Goal: Task Accomplishment & Management: Manage account settings

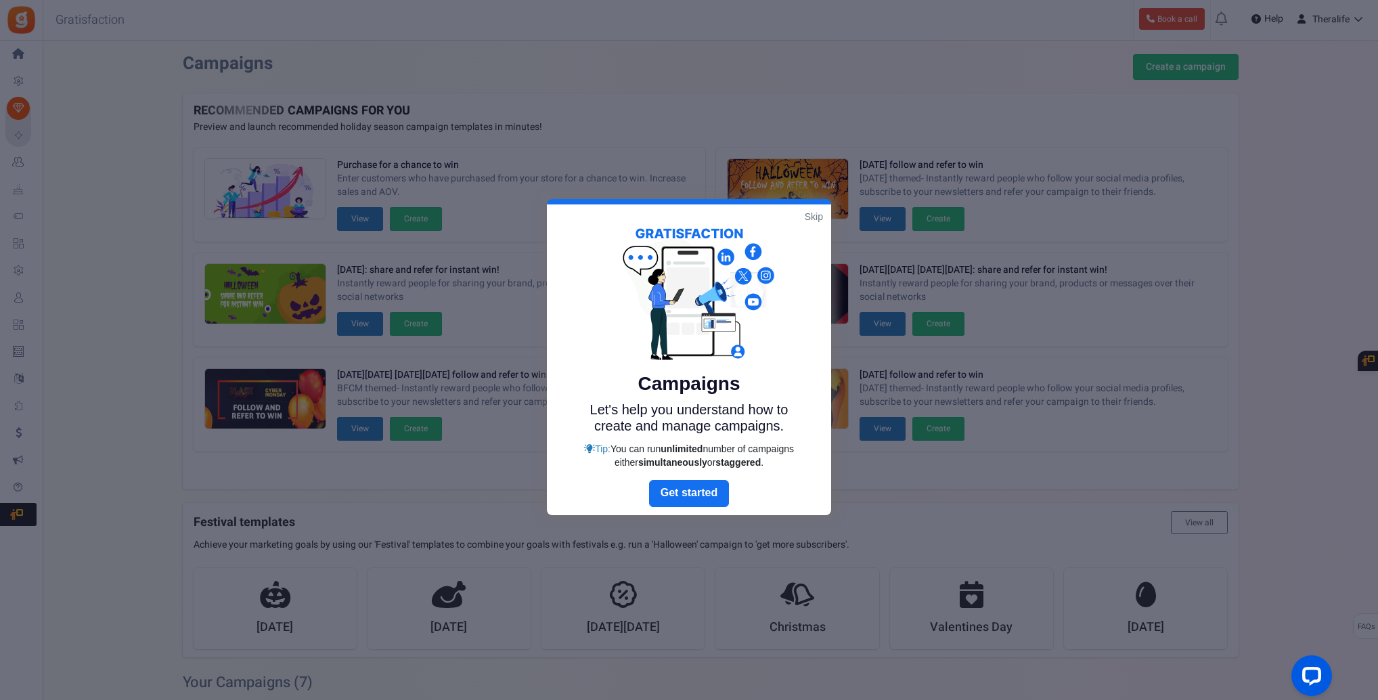
click at [809, 215] on link "Skip" at bounding box center [814, 217] width 18 height 14
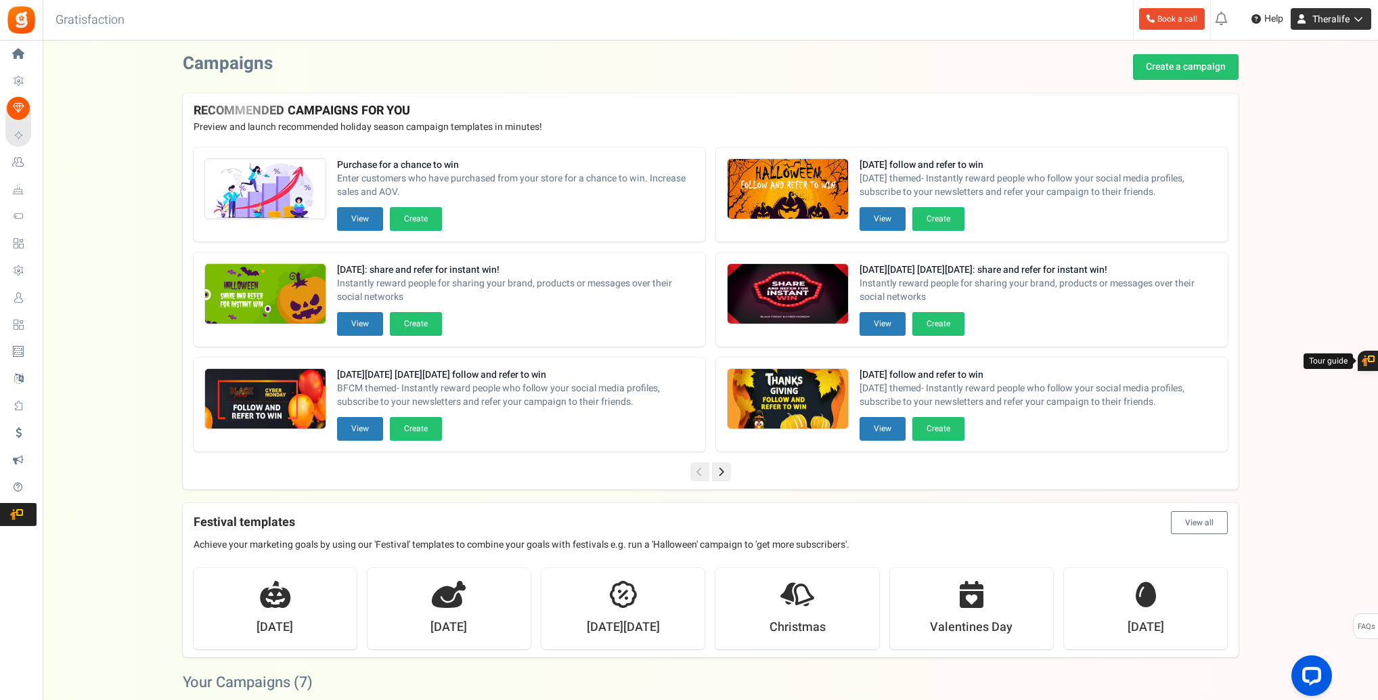
click at [1343, 16] on span "Theralife" at bounding box center [1331, 19] width 37 height 14
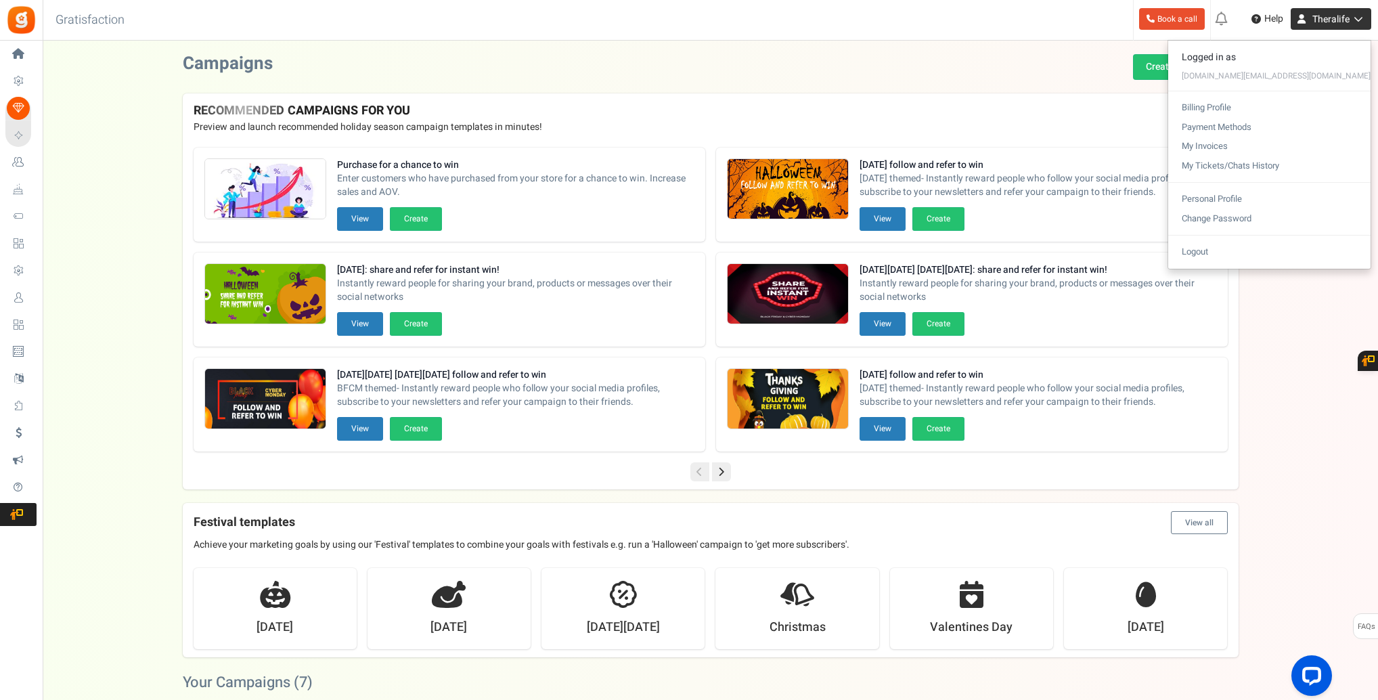
click at [1343, 16] on span "Theralife" at bounding box center [1331, 19] width 37 height 14
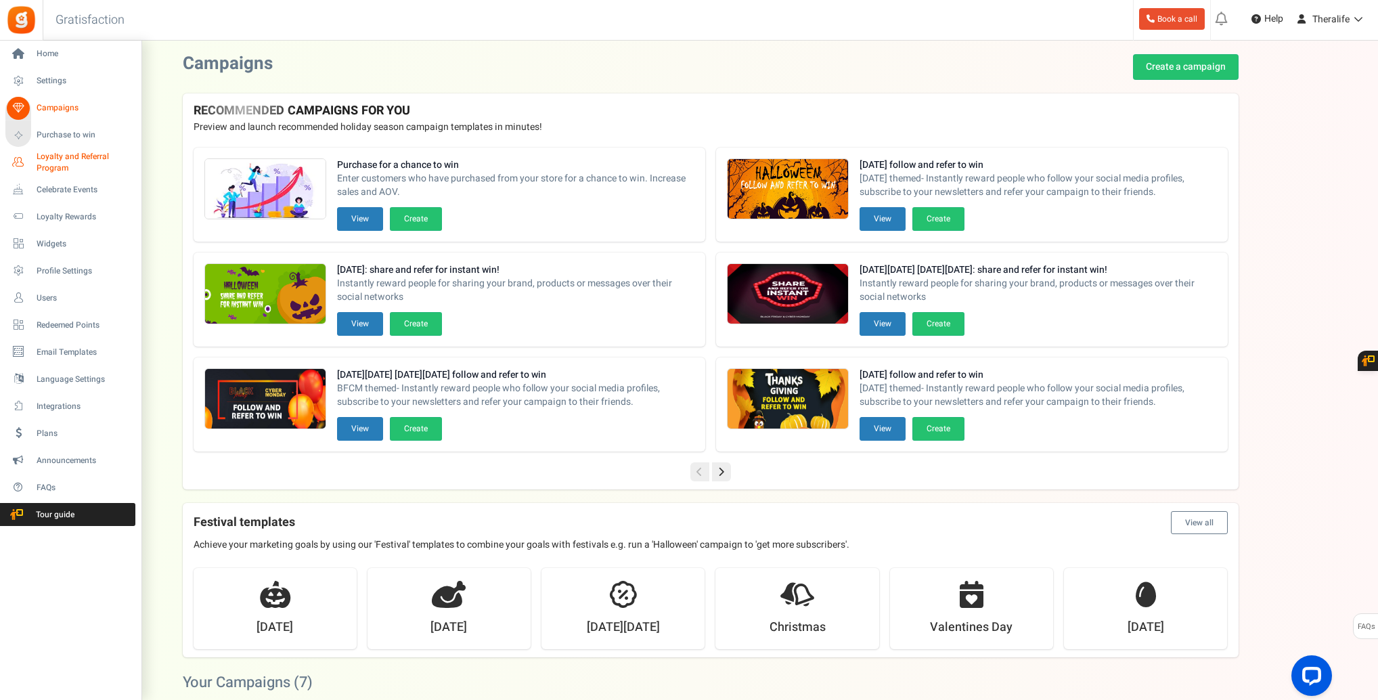
click at [52, 163] on span "Loyalty and Referral Program" at bounding box center [86, 162] width 99 height 23
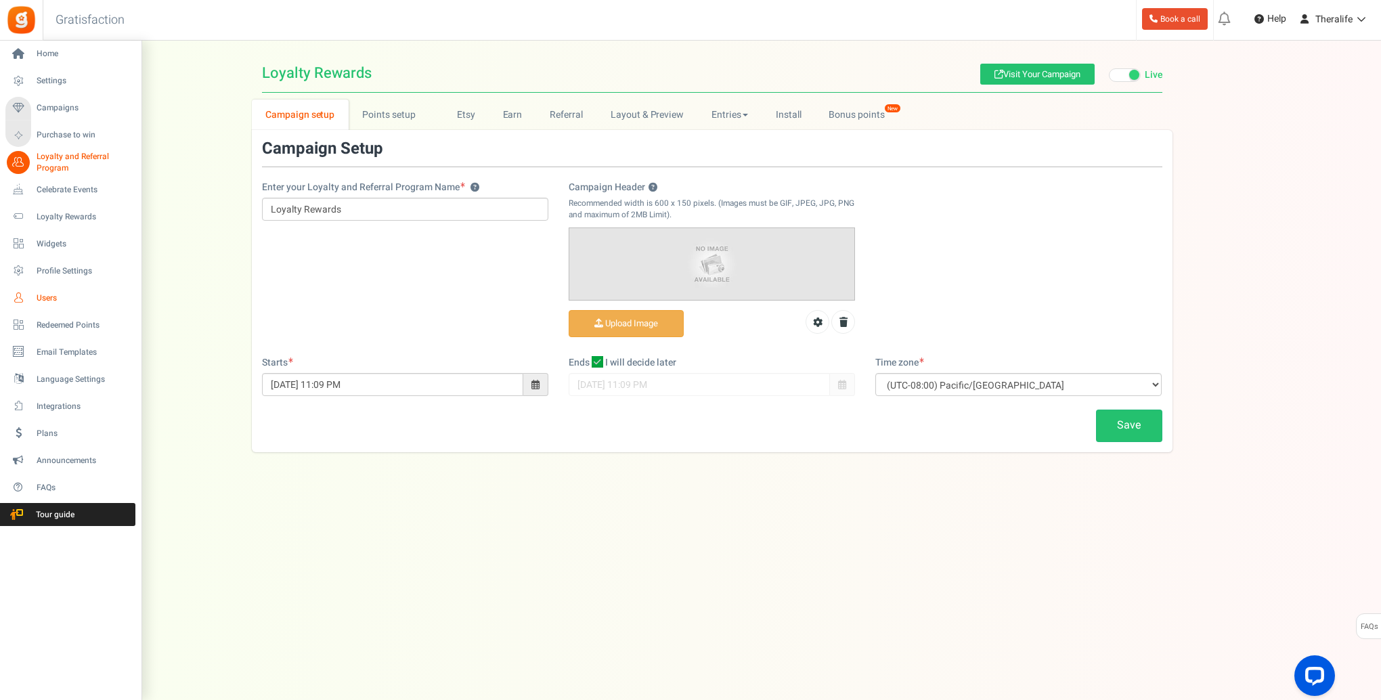
click at [47, 299] on span "Users" at bounding box center [84, 298] width 95 height 12
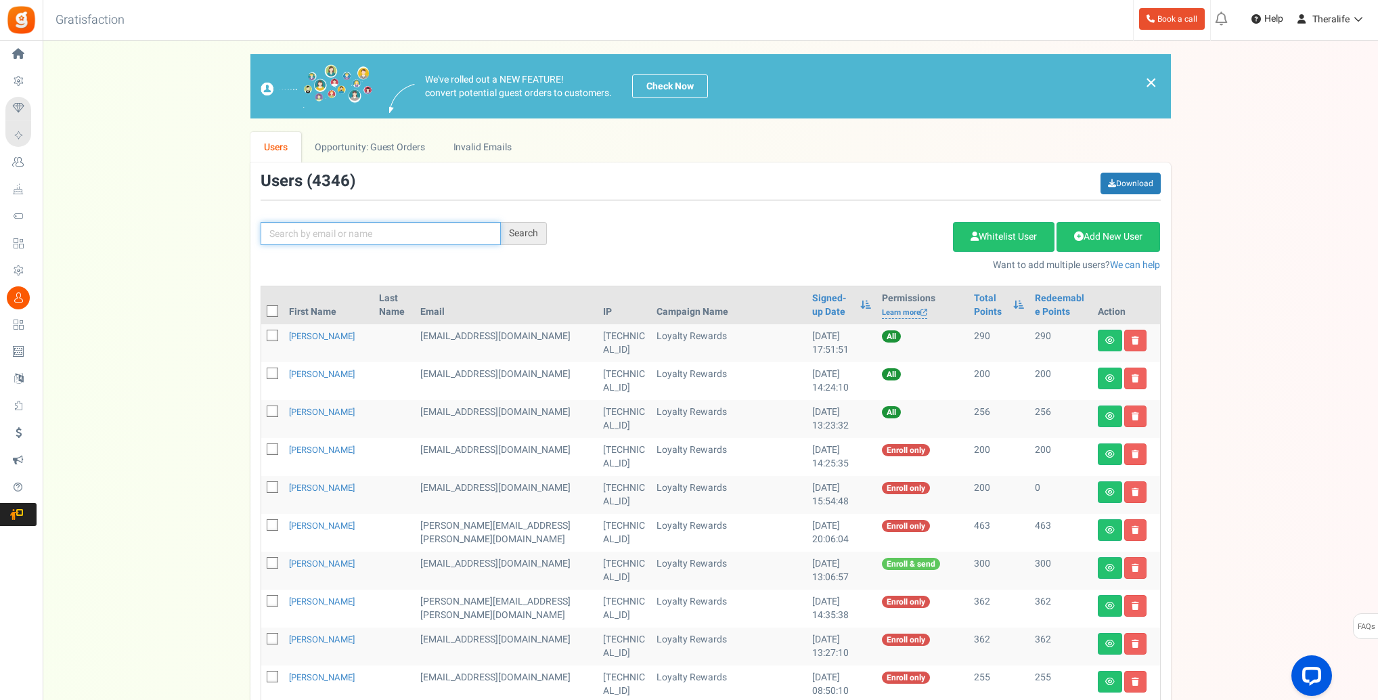
click at [315, 236] on input "text" at bounding box center [381, 233] width 240 height 23
type input "[PERSON_NAME]"
click at [540, 240] on div "Search" at bounding box center [524, 233] width 46 height 23
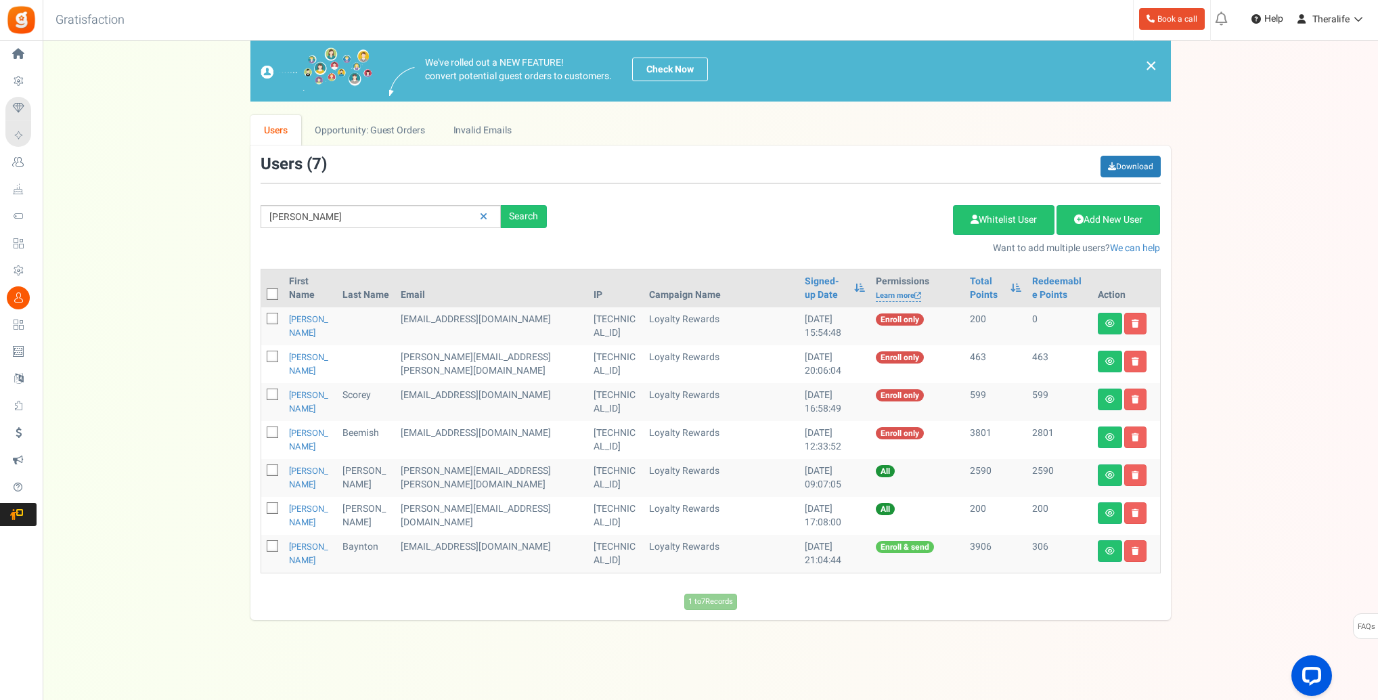
scroll to position [18, 0]
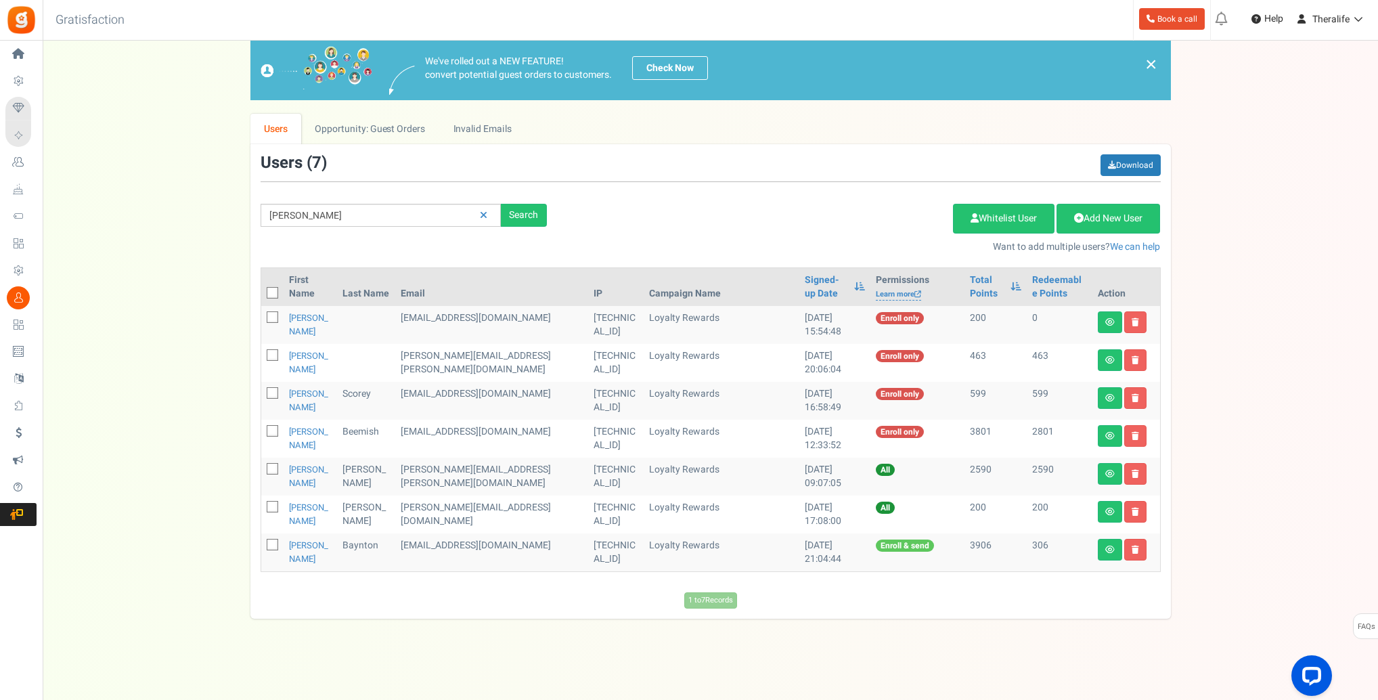
click at [273, 432] on icon at bounding box center [273, 431] width 9 height 9
click at [262, 432] on input "checkbox" at bounding box center [257, 432] width 9 height 9
checkbox input "true"
click at [315, 221] on input "[PERSON_NAME]" at bounding box center [381, 215] width 240 height 23
drag, startPoint x: 325, startPoint y: 214, endPoint x: 226, endPoint y: 213, distance: 98.8
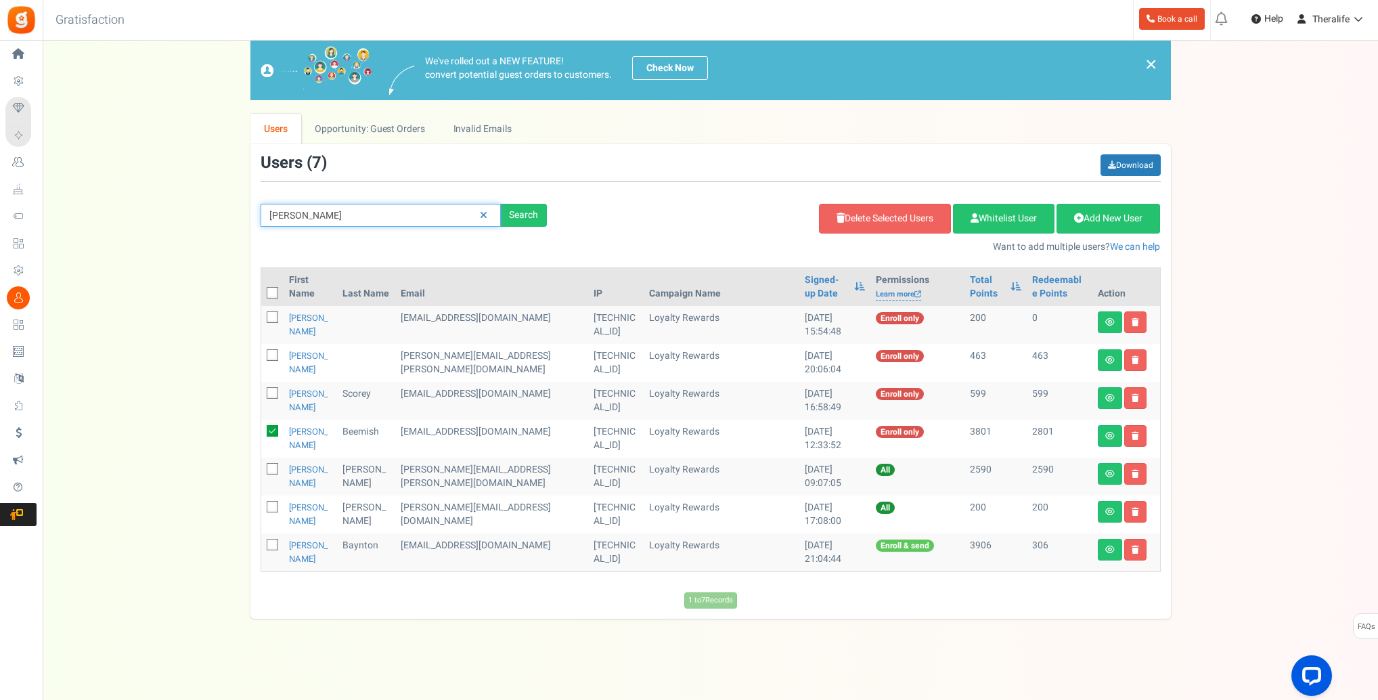
click at [226, 213] on div "We've rolled out a NEW FEATURE! convert potential guest orders to customers. Ch…" at bounding box center [710, 327] width 1309 height 583
type input "beemish"
click at [516, 211] on div "Search" at bounding box center [524, 215] width 46 height 23
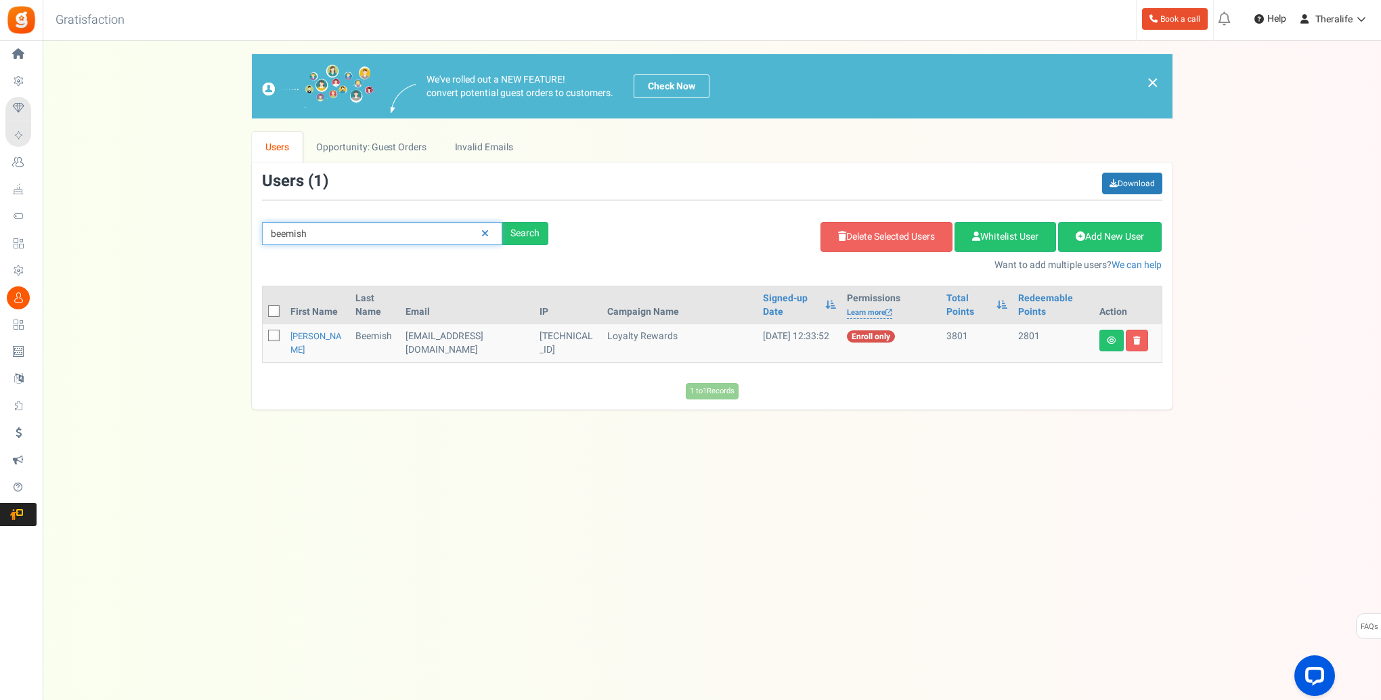
drag, startPoint x: 345, startPoint y: 234, endPoint x: 219, endPoint y: 236, distance: 125.3
click at [219, 236] on div "We've rolled out a NEW FEATURE! convert potential guest orders to customers. Ch…" at bounding box center [711, 231] width 1311 height 355
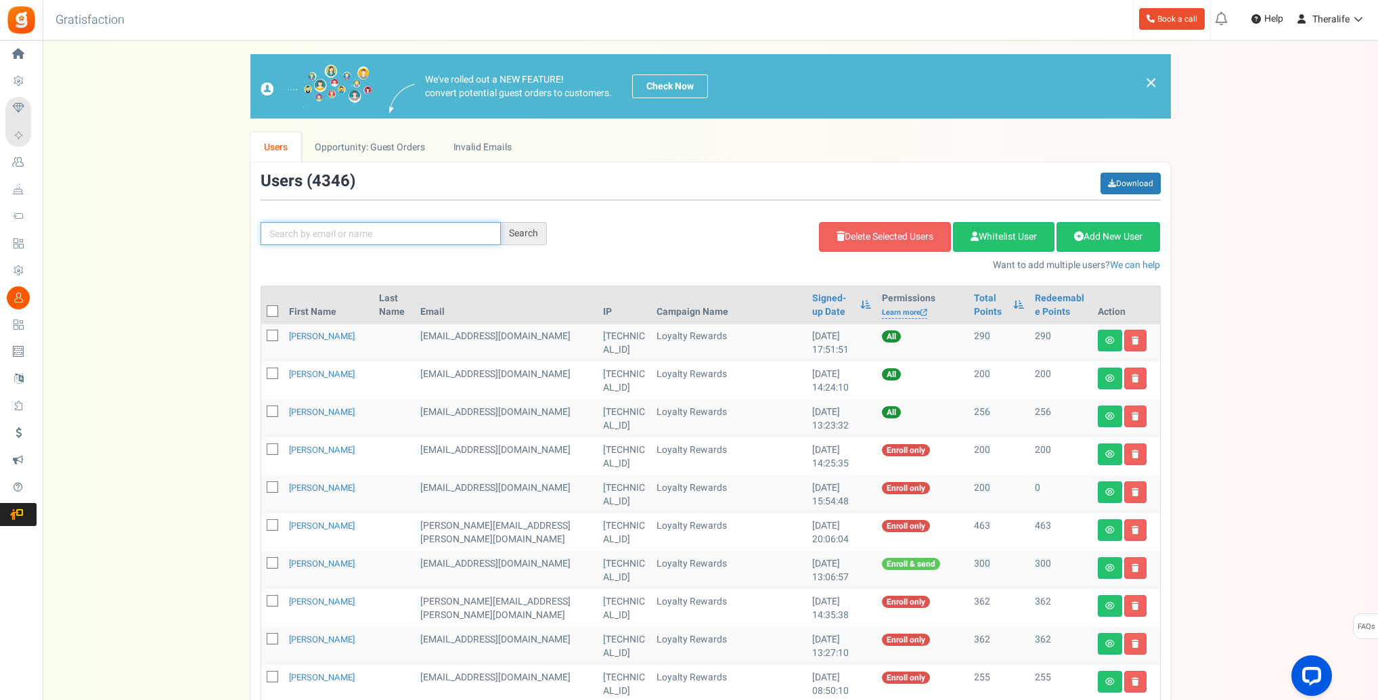
click at [337, 235] on input "text" at bounding box center [381, 233] width 240 height 23
type input "Coreybee"
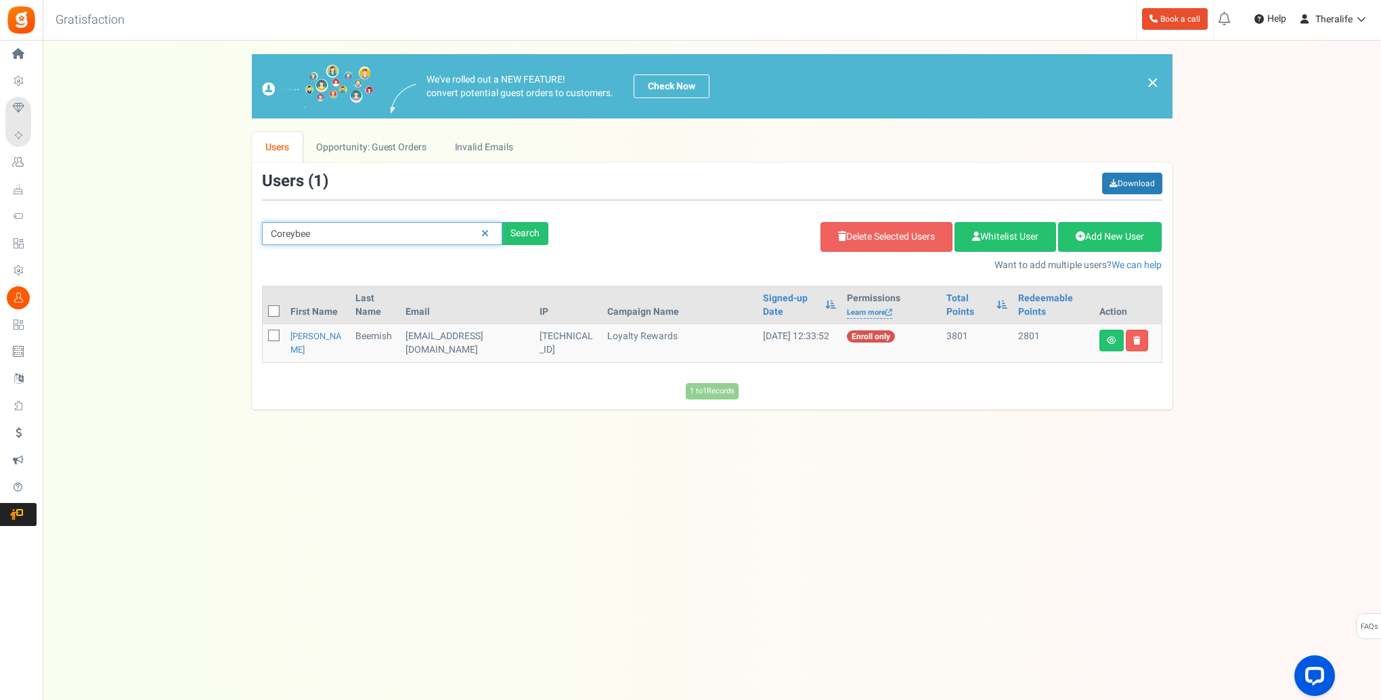
drag, startPoint x: 376, startPoint y: 234, endPoint x: 215, endPoint y: 235, distance: 161.8
click at [215, 235] on div "We've rolled out a NEW FEATURE! convert potential guest orders to customers. Ch…" at bounding box center [711, 231] width 1311 height 355
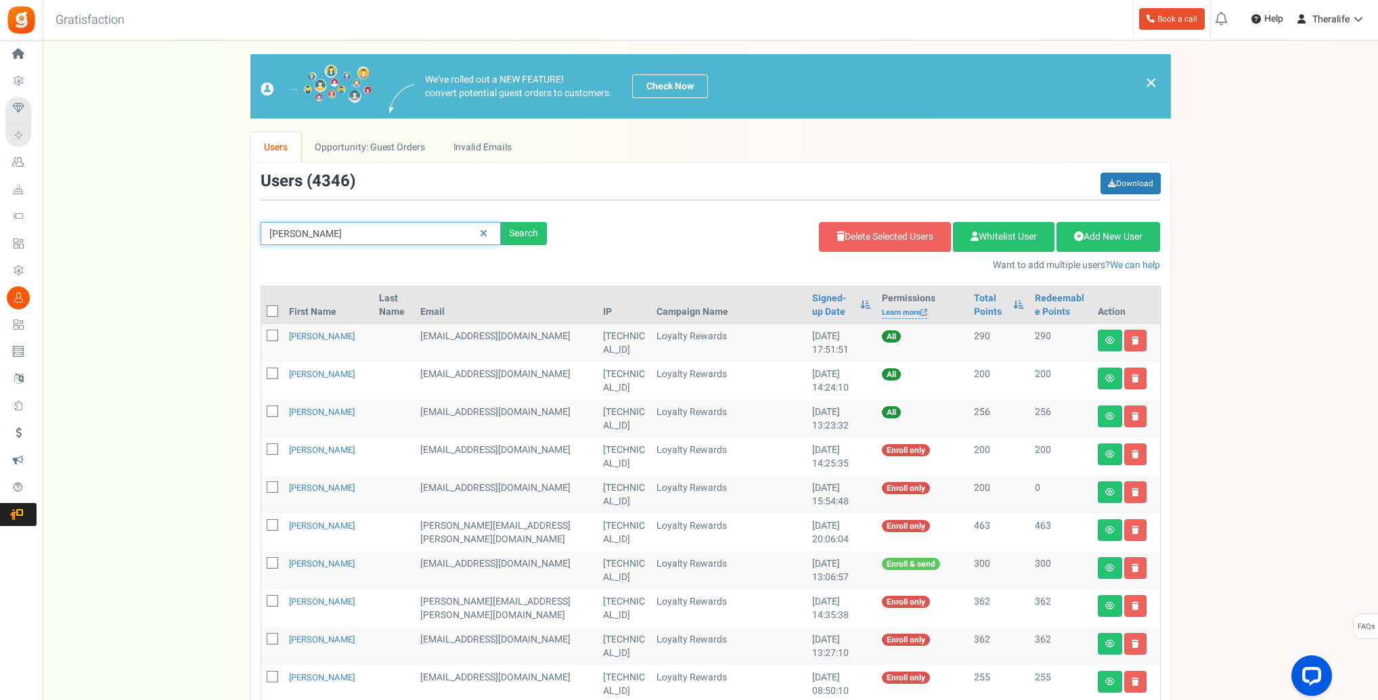
type input "[PERSON_NAME]"
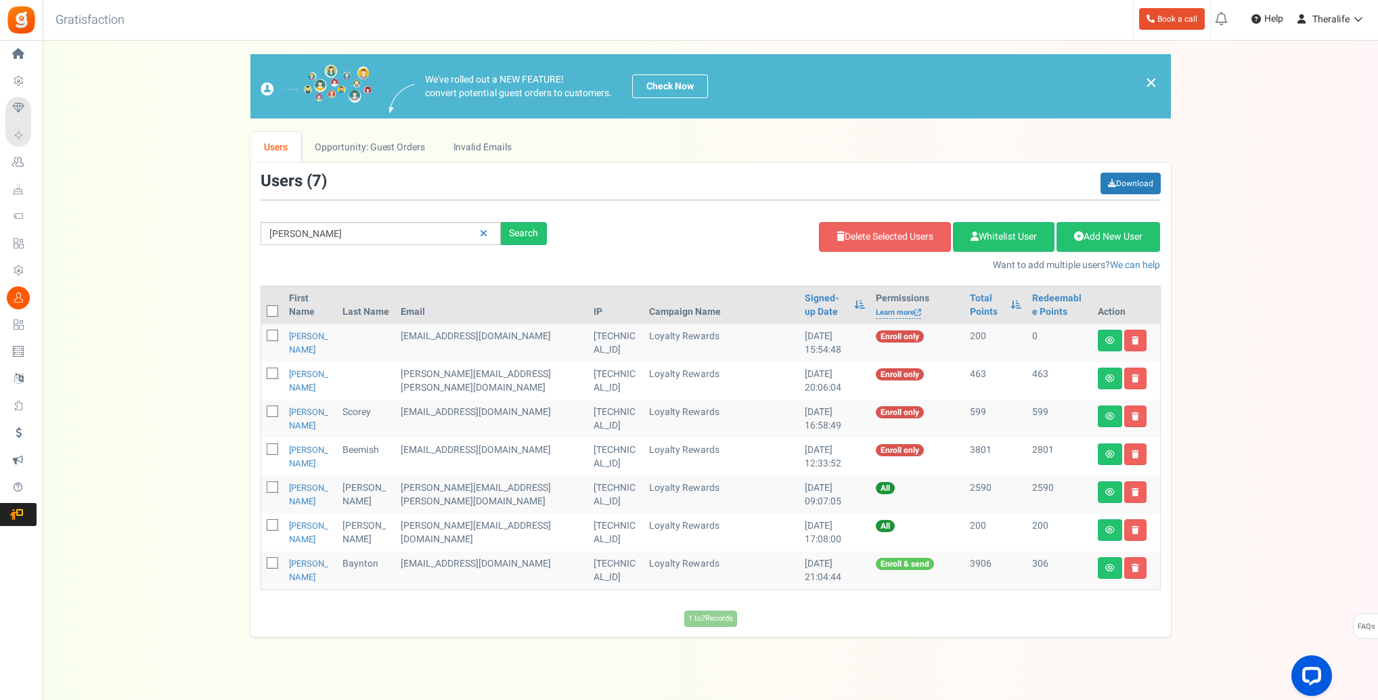
click at [273, 450] on icon at bounding box center [273, 449] width 9 height 9
click at [262, 450] on input "checkbox" at bounding box center [257, 450] width 9 height 9
checkbox input "true"
click at [1137, 456] on icon at bounding box center [1135, 454] width 7 height 8
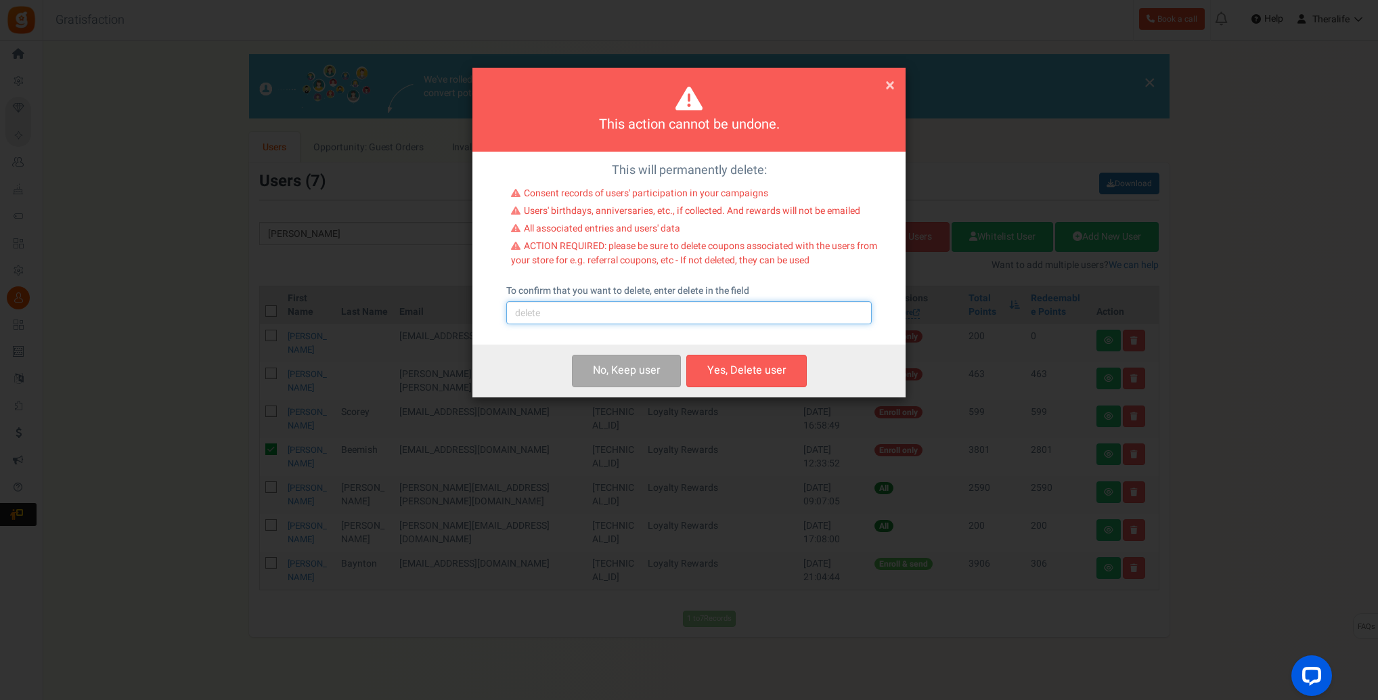
click at [642, 320] on input "text" at bounding box center [689, 312] width 366 height 23
type input "delete"
click at [741, 367] on button "Yes, Delete user" at bounding box center [746, 371] width 120 height 32
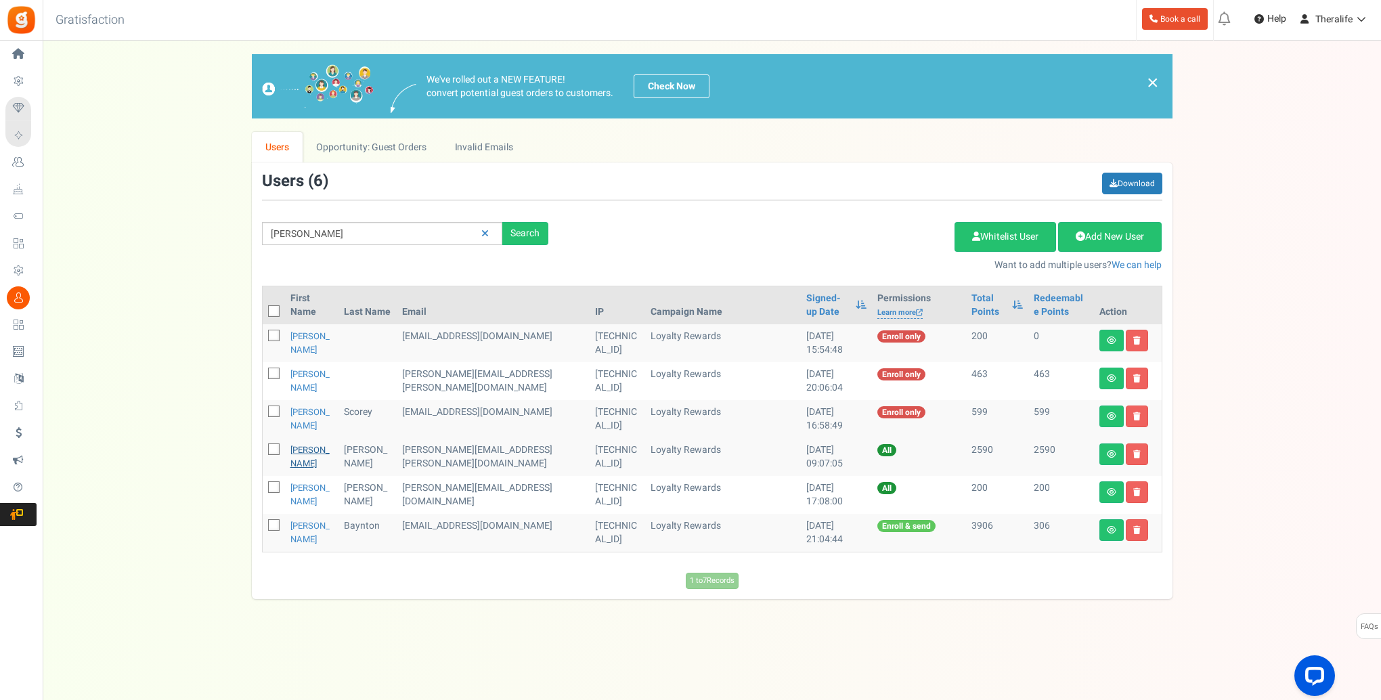
click at [301, 450] on link "[PERSON_NAME]" at bounding box center [309, 456] width 39 height 26
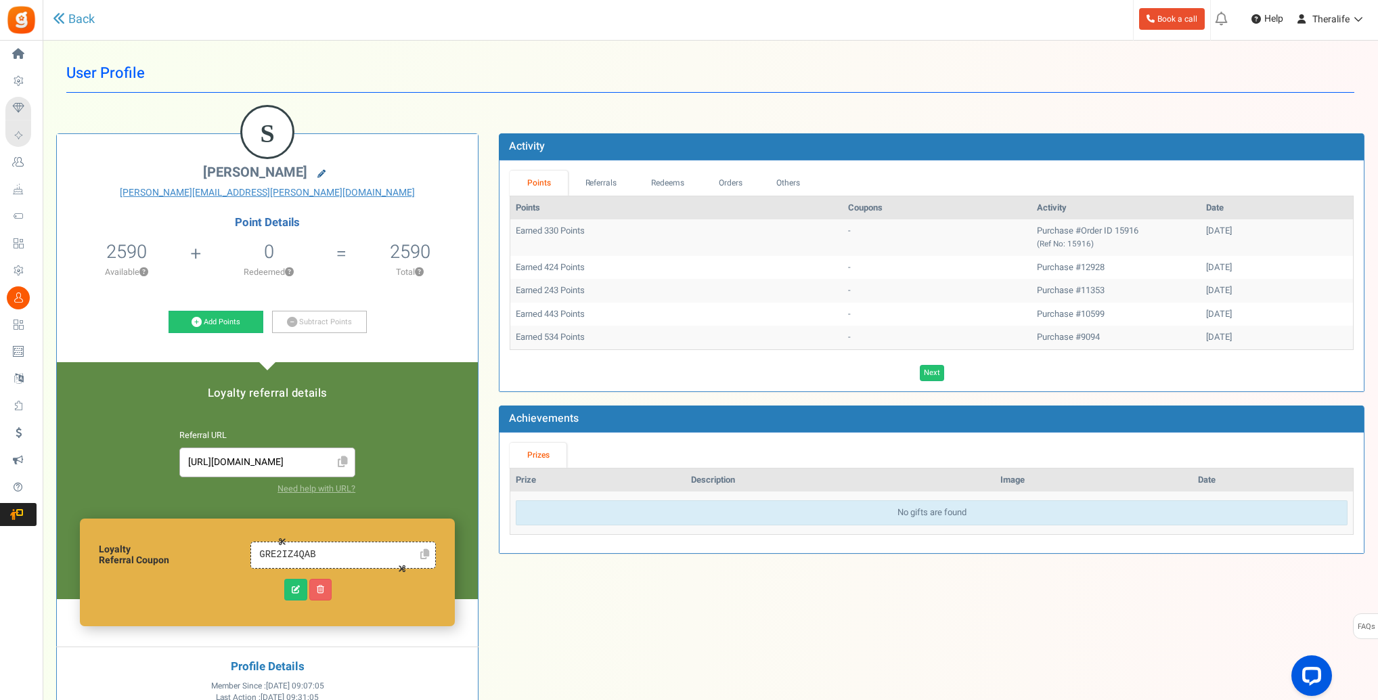
click at [325, 168] on link at bounding box center [322, 174] width 22 height 19
type input "[PERSON_NAME]"
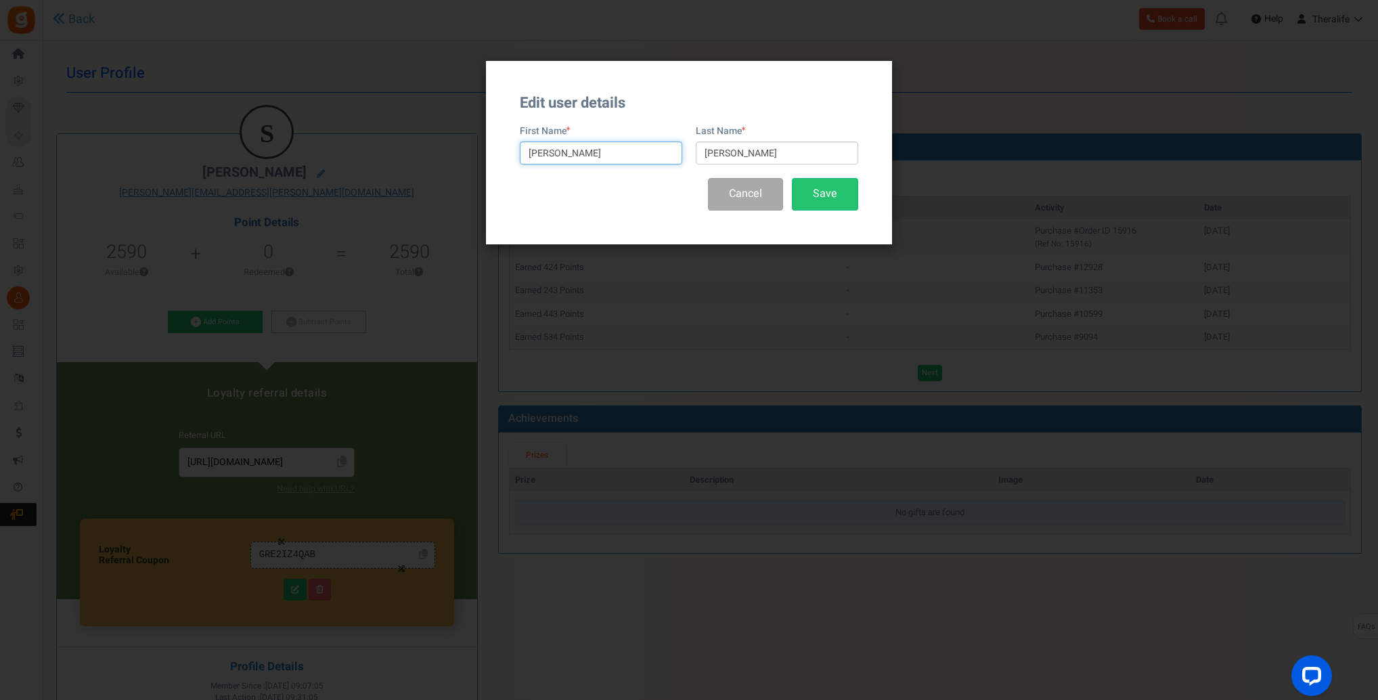
drag, startPoint x: 576, startPoint y: 150, endPoint x: 502, endPoint y: 161, distance: 74.6
click at [502, 161] on div "Edit user details First Name [PERSON_NAME] Last Name [PERSON_NAME] Cancel Save" at bounding box center [689, 152] width 406 height 183
type input "[PERSON_NAME]"
drag, startPoint x: 758, startPoint y: 150, endPoint x: 674, endPoint y: 158, distance: 84.3
click at [674, 158] on div "First Name [PERSON_NAME] Last Name [PERSON_NAME]" at bounding box center [689, 151] width 338 height 53
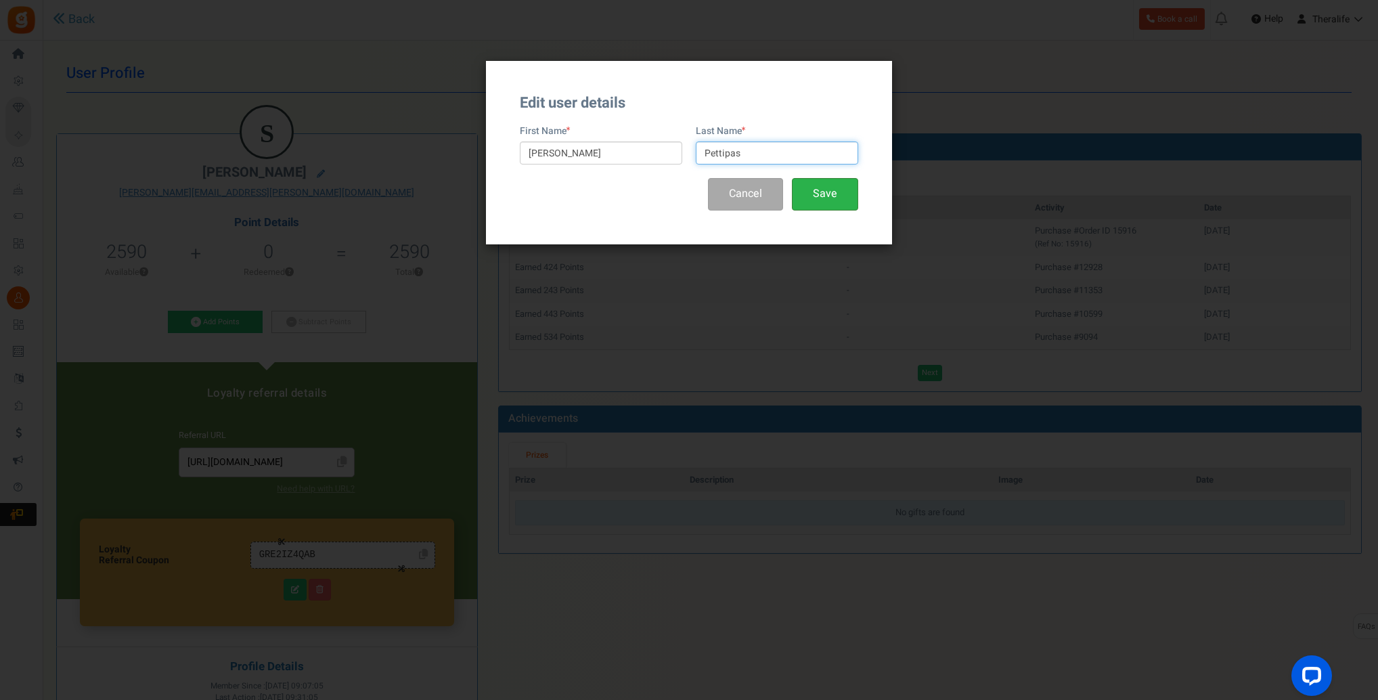
type input "Pettipas"
click at [826, 195] on button "Save" at bounding box center [825, 194] width 66 height 32
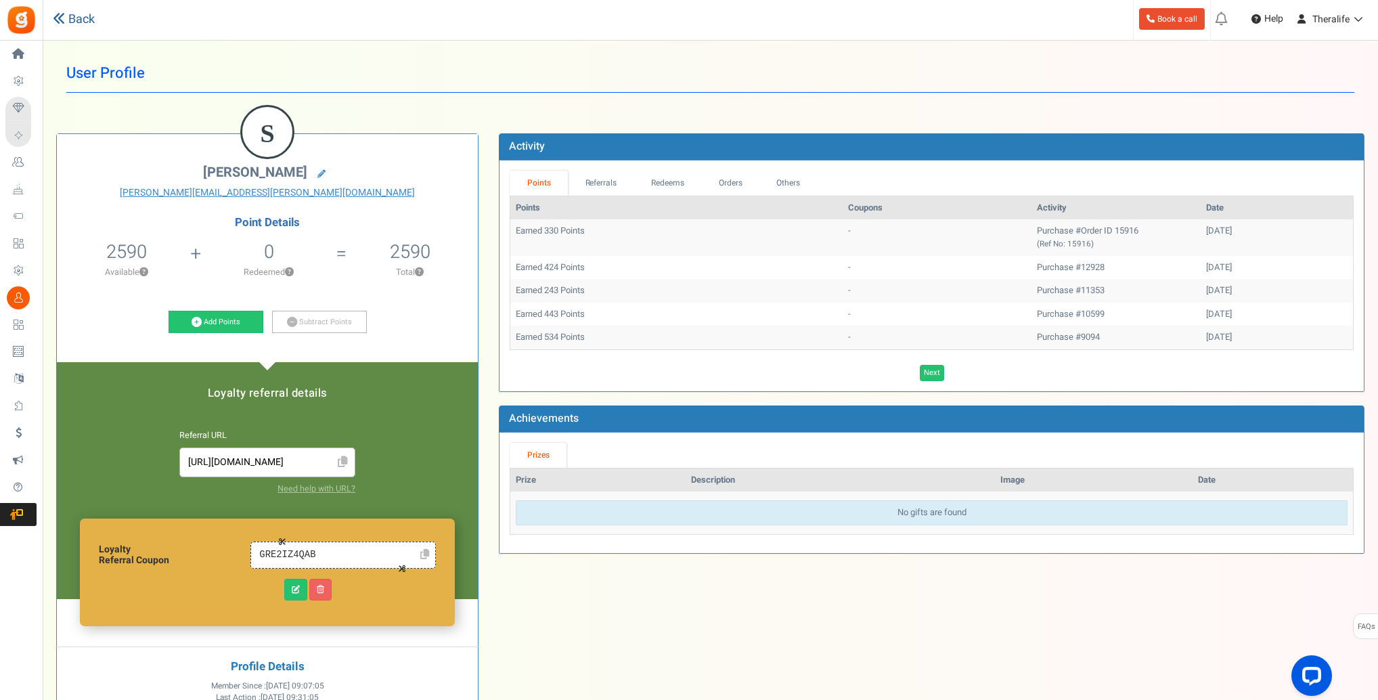
click at [76, 19] on link "Back" at bounding box center [74, 20] width 42 height 18
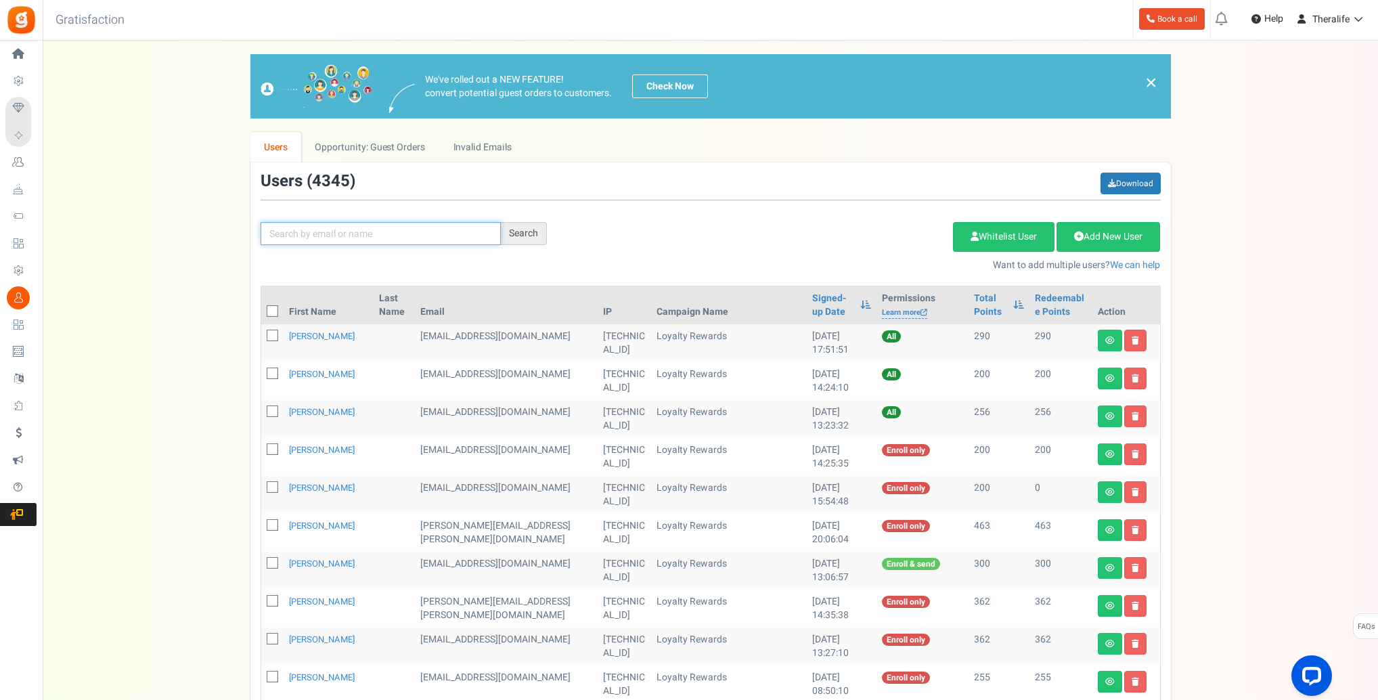
click at [336, 235] on input "text" at bounding box center [381, 233] width 240 height 23
type input "[PERSON_NAME]"
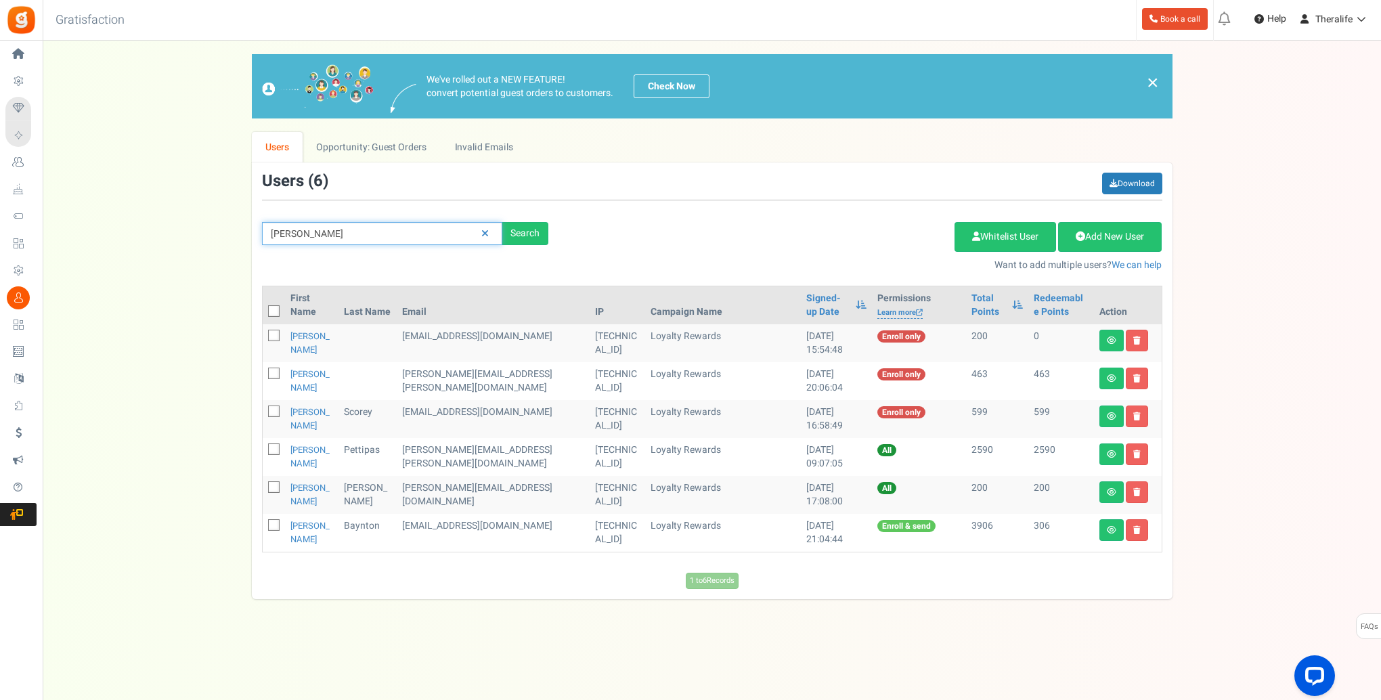
drag, startPoint x: 325, startPoint y: 234, endPoint x: 230, endPoint y: 232, distance: 94.8
click at [230, 232] on div "We've rolled out a NEW FEATURE! convert potential guest orders to customers. Ch…" at bounding box center [711, 326] width 1311 height 545
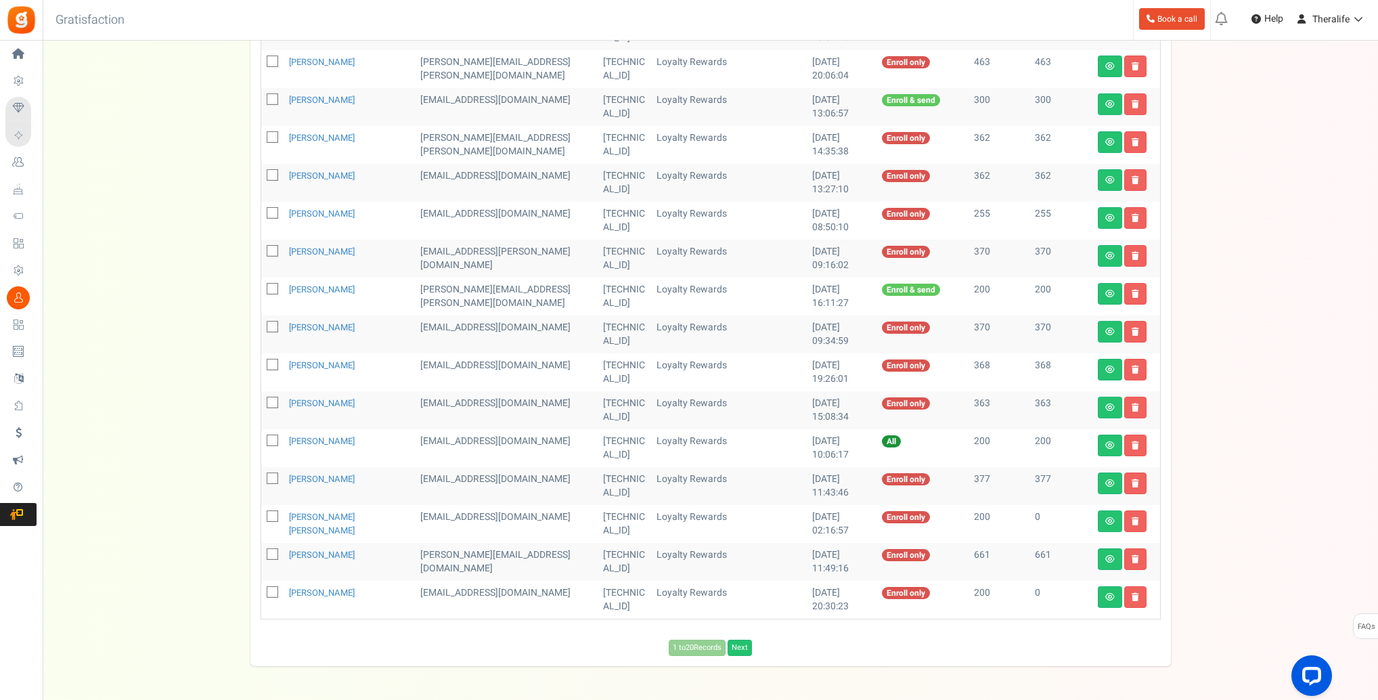
scroll to position [474, 0]
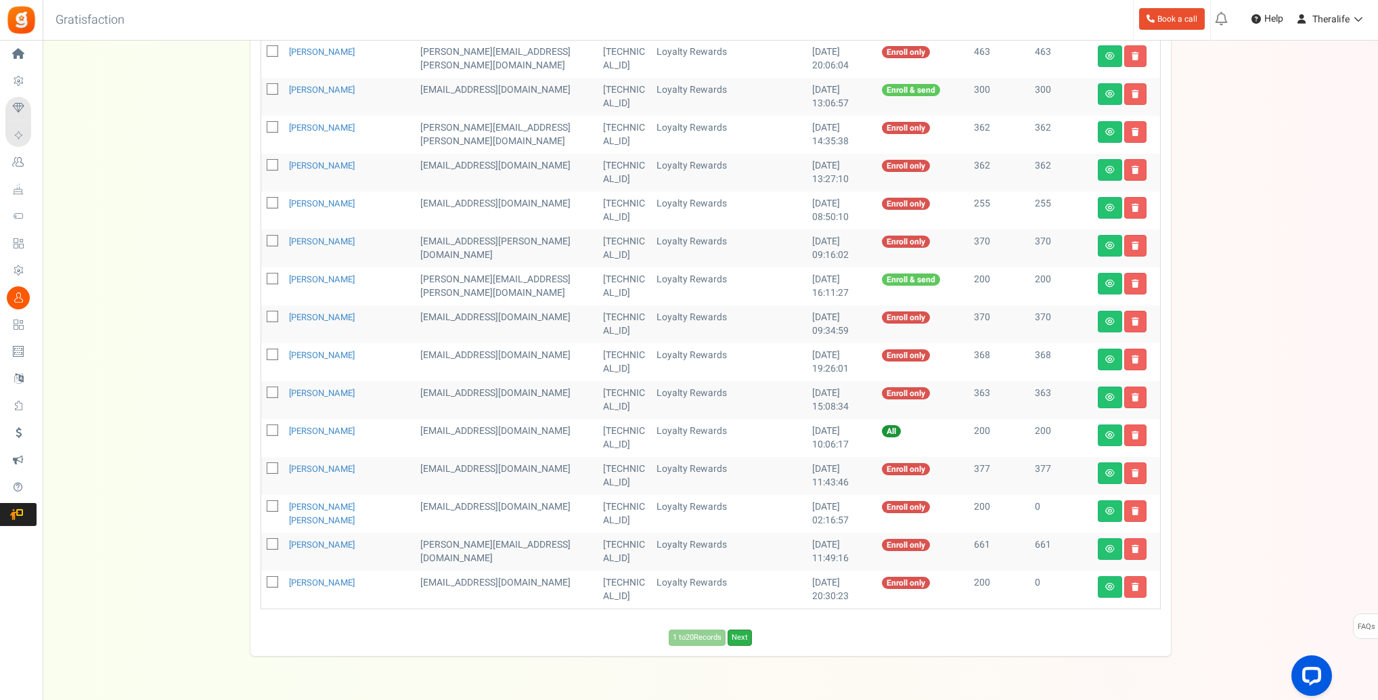
click at [745, 640] on link "Next" at bounding box center [740, 638] width 24 height 16
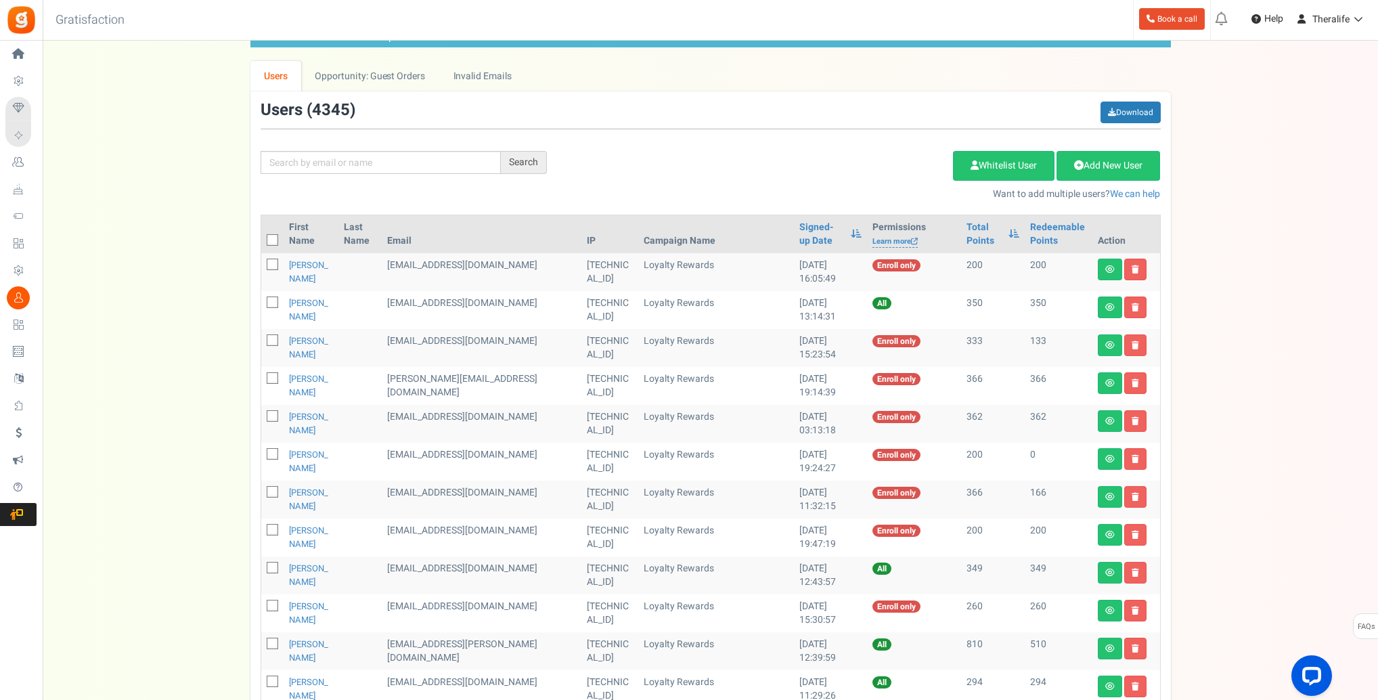
scroll to position [0, 0]
